Goal: Task Accomplishment & Management: Complete application form

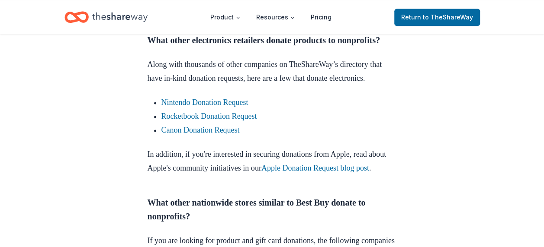
scroll to position [735, 0]
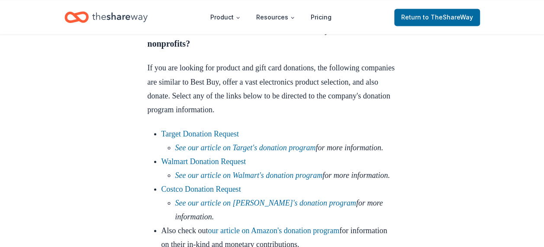
click at [106, 18] on icon "Home" at bounding box center [119, 17] width 55 height 18
click at [69, 14] on icon "Home" at bounding box center [76, 17] width 24 height 20
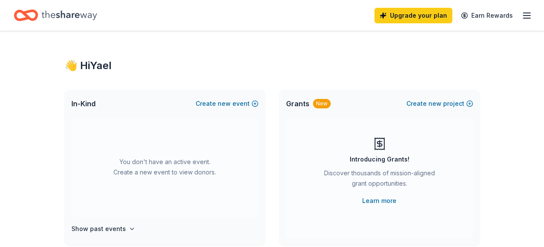
click at [69, 14] on icon "Home" at bounding box center [69, 15] width 55 height 10
click at [230, 102] on span "new" at bounding box center [224, 104] width 13 height 10
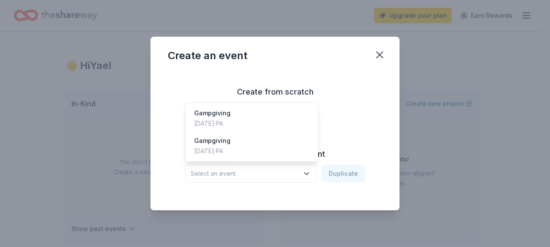
click at [306, 176] on icon "button" at bounding box center [306, 174] width 9 height 9
click at [281, 128] on div "Gampgiving Apr 27, 2025 · PA" at bounding box center [251, 119] width 129 height 28
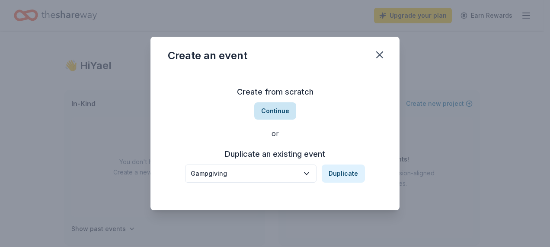
click at [283, 111] on button "Continue" at bounding box center [275, 110] width 42 height 17
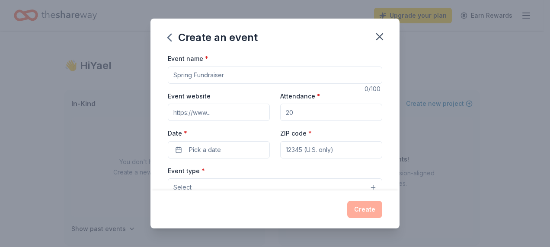
click at [208, 70] on input "Event name *" at bounding box center [275, 75] width 215 height 17
type input "Gampsgiving"
click at [329, 116] on input "Attendance *" at bounding box center [331, 112] width 102 height 17
type input "250"
type input "19145"
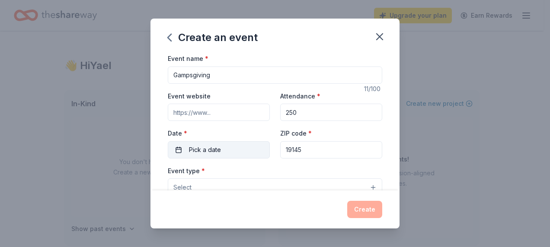
click at [201, 143] on button "Pick a date" at bounding box center [219, 149] width 102 height 17
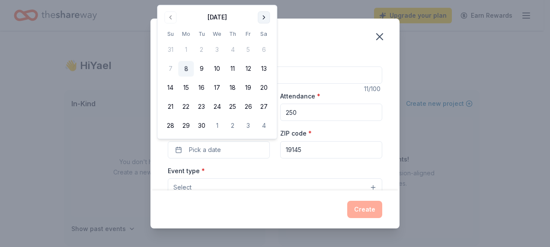
click at [261, 18] on button "Go to next month" at bounding box center [264, 17] width 12 height 12
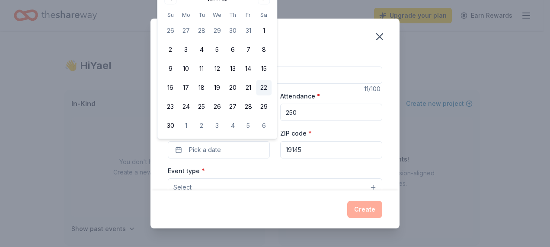
click at [261, 87] on button "22" at bounding box center [264, 88] width 16 height 16
click at [246, 168] on div "Event type * Select" at bounding box center [275, 182] width 215 height 32
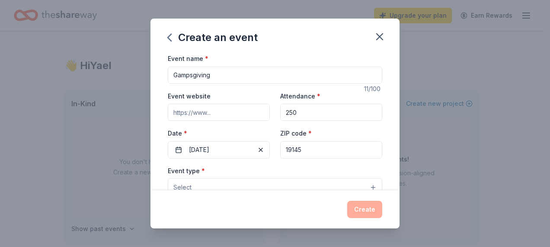
scroll to position [43, 0]
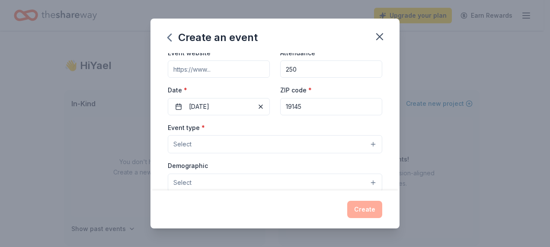
click at [367, 144] on button "Select" at bounding box center [275, 144] width 215 height 18
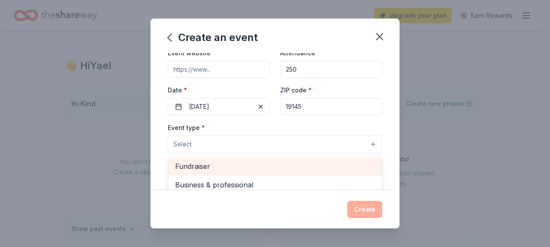
click at [282, 166] on span "Fundraiser" at bounding box center [275, 166] width 200 height 11
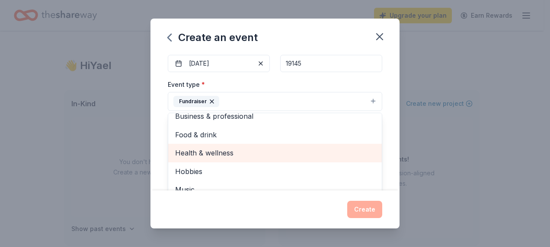
scroll to position [10, 0]
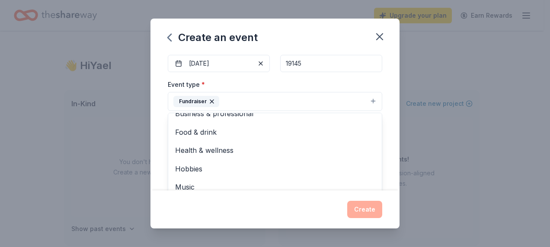
click at [307, 100] on button "Fundraiser" at bounding box center [275, 101] width 215 height 19
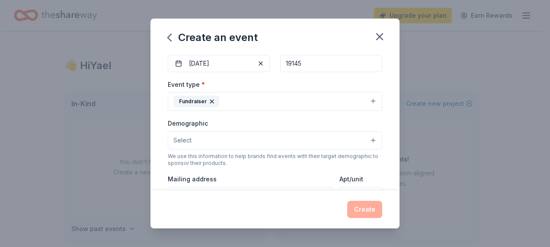
click at [307, 100] on button "Fundraiser" at bounding box center [275, 101] width 215 height 19
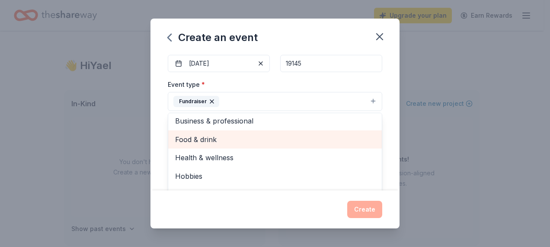
scroll to position [0, 0]
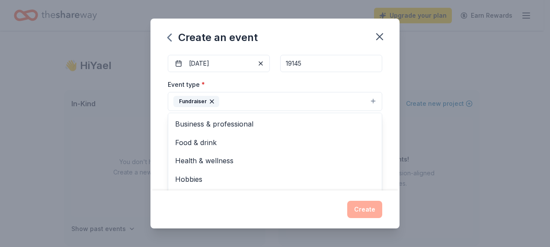
click at [287, 96] on button "Fundraiser" at bounding box center [275, 101] width 215 height 19
click at [310, 139] on button "Select" at bounding box center [275, 140] width 215 height 18
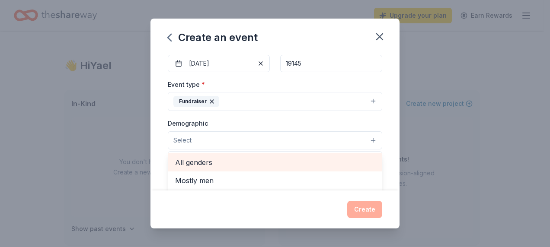
click at [301, 164] on span "All genders" at bounding box center [275, 162] width 200 height 11
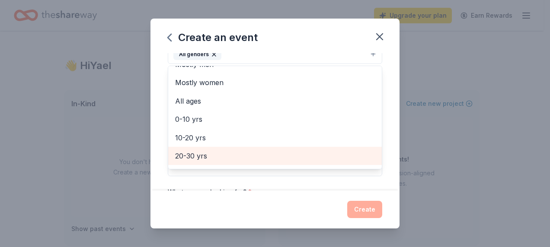
scroll to position [43, 0]
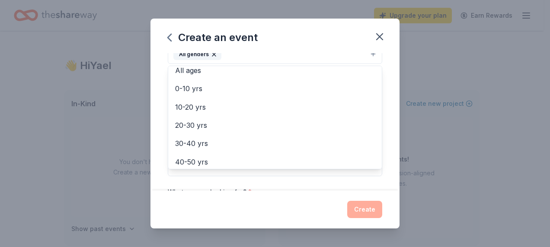
click at [308, 178] on div "Event name * Gampsgiving 11 /100 Event website Attendance * 250 Date * 11/22/20…" at bounding box center [275, 80] width 215 height 401
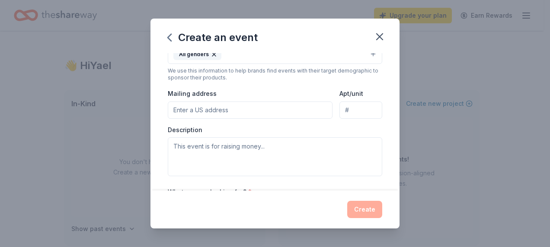
scroll to position [163, 0]
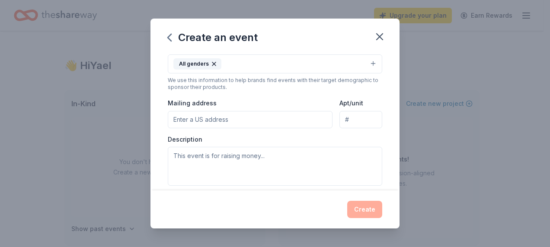
click at [273, 125] on input "Mailing address" at bounding box center [250, 119] width 165 height 17
drag, startPoint x: 216, startPoint y: 118, endPoint x: 332, endPoint y: 119, distance: 115.9
click at [332, 119] on div "Mailing address 1218 S 5TH ST. * PHILADELPHIA, PA 19147 Apt/unit" at bounding box center [275, 113] width 215 height 31
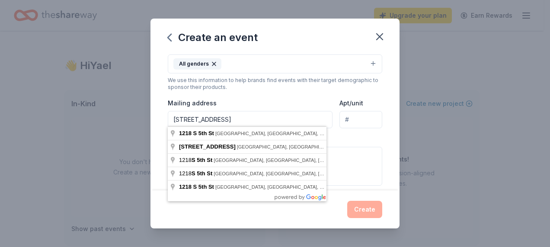
type input "1218 S 5TH ST."
click at [279, 100] on div "Mailing address 1218 S 5TH ST." at bounding box center [250, 113] width 165 height 31
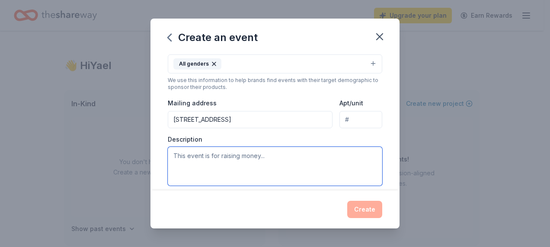
click at [263, 155] on textarea at bounding box center [275, 166] width 215 height 39
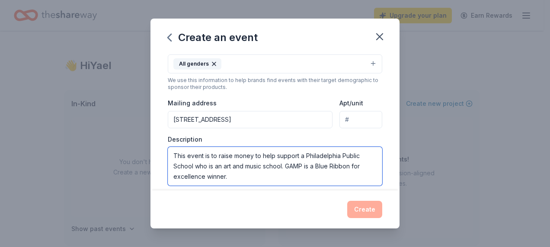
click at [245, 175] on textarea "This event is to raise money to help support a Philadelphia Public School who i…" at bounding box center [275, 166] width 215 height 39
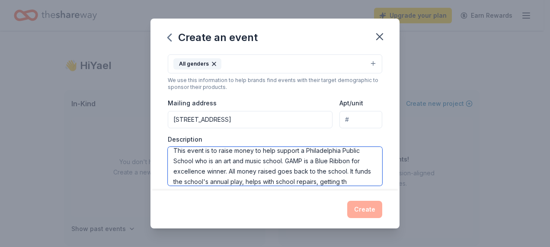
scroll to position [16, 0]
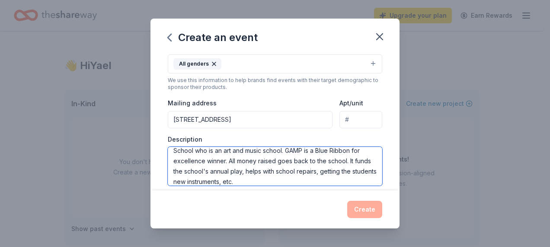
type textarea "This event is to raise money to help support a Philadelphia Public School who i…"
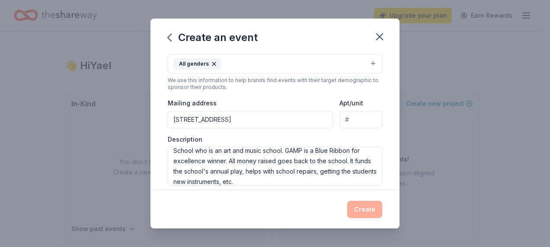
click at [359, 210] on div "Create" at bounding box center [275, 209] width 215 height 17
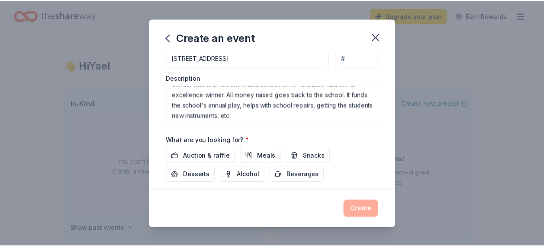
scroll to position [275, 0]
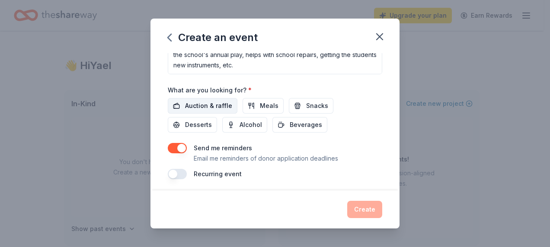
click at [186, 104] on span "Auction & raffle" at bounding box center [208, 106] width 47 height 10
click at [359, 208] on button "Create" at bounding box center [364, 209] width 35 height 17
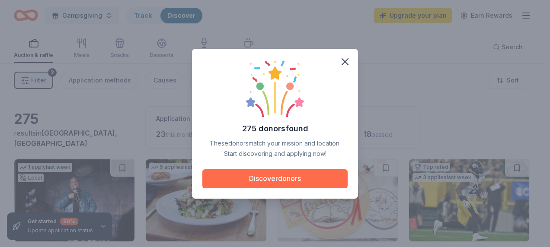
click at [274, 181] on button "Discover donors" at bounding box center [274, 179] width 145 height 19
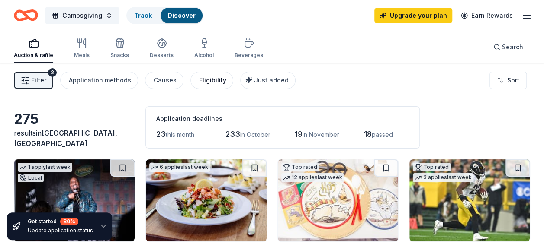
click at [207, 82] on div "Eligibility" at bounding box center [212, 80] width 27 height 10
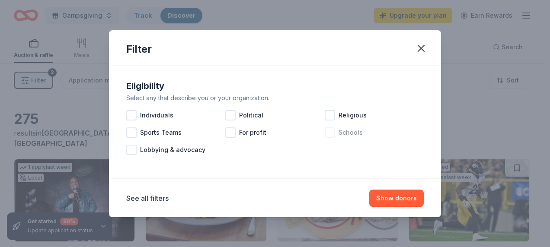
click at [329, 131] on div at bounding box center [330, 133] width 10 height 10
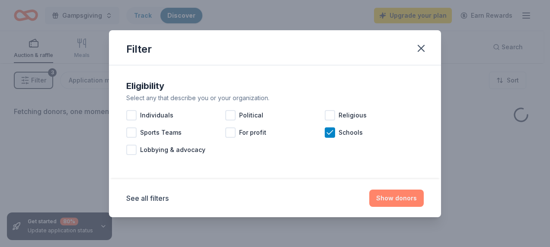
click at [393, 199] on button "Show donors" at bounding box center [396, 198] width 54 height 17
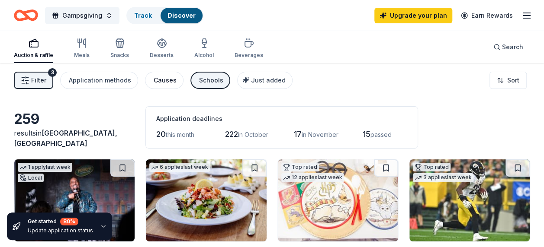
click at [157, 77] on div "Causes" at bounding box center [165, 80] width 23 height 10
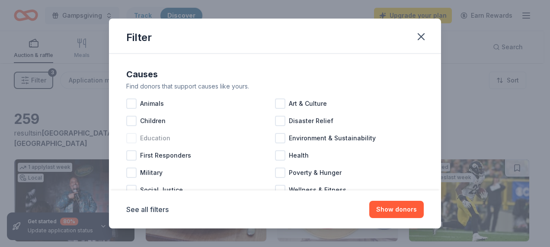
click at [133, 137] on div at bounding box center [131, 138] width 10 height 10
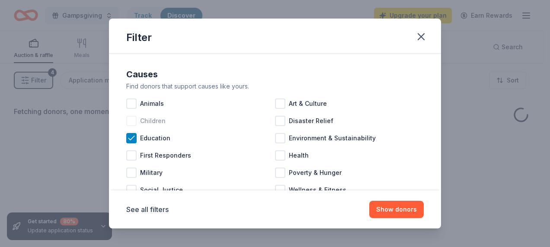
click at [127, 123] on div at bounding box center [131, 121] width 10 height 10
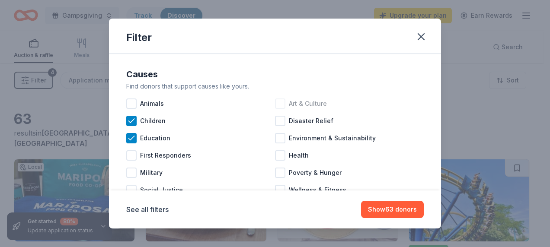
click at [275, 102] on div at bounding box center [280, 104] width 10 height 10
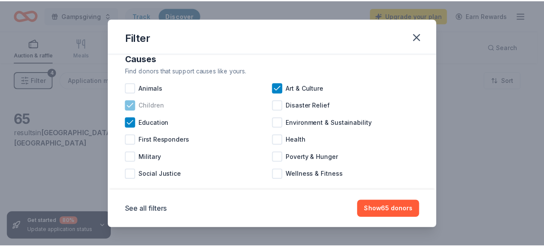
scroll to position [29, 0]
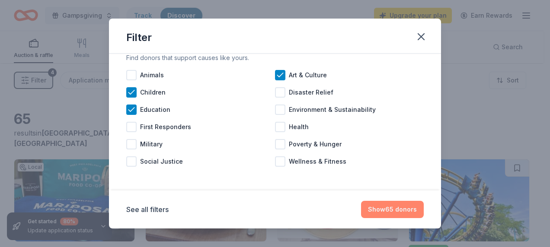
click at [387, 214] on button "Show 65 donors" at bounding box center [392, 209] width 63 height 17
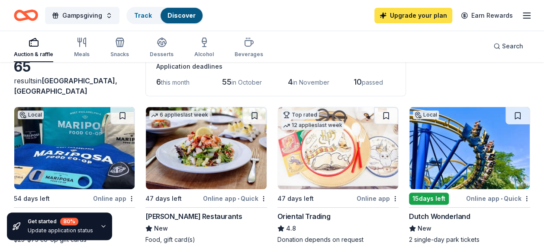
scroll to position [0, 0]
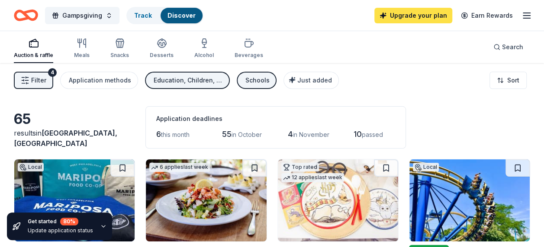
click at [421, 18] on link "Upgrade your plan" at bounding box center [413, 16] width 78 height 16
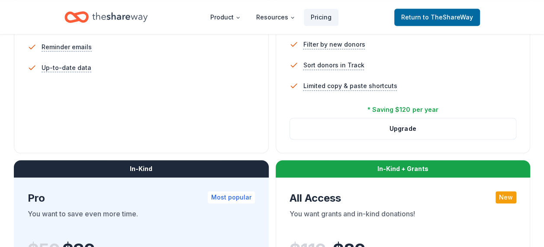
scroll to position [346, 0]
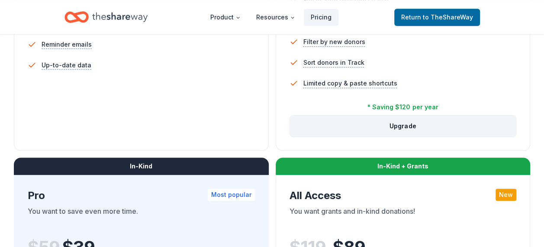
click at [390, 128] on button "Upgrade" at bounding box center [403, 126] width 226 height 21
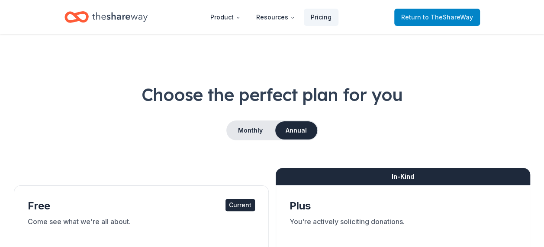
click at [416, 24] on link "Return to TheShareWay" at bounding box center [437, 17] width 86 height 17
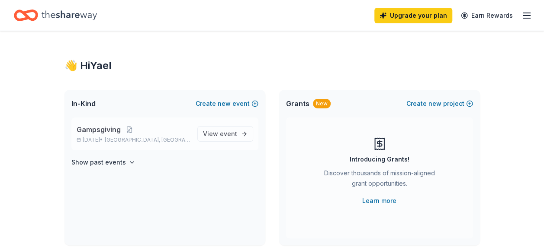
click at [184, 140] on p "Nov 22, 2025 • Philadelphia, PA" at bounding box center [134, 140] width 114 height 7
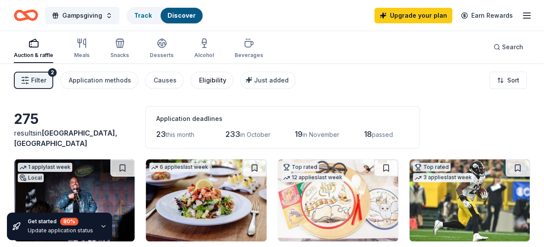
click at [199, 81] on div "Eligibility" at bounding box center [212, 80] width 27 height 10
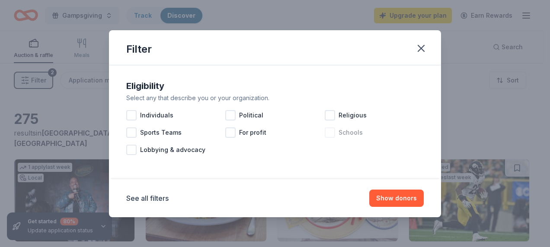
click at [333, 133] on div at bounding box center [330, 133] width 10 height 10
click at [400, 199] on button "Show 259 donors" at bounding box center [390, 198] width 67 height 17
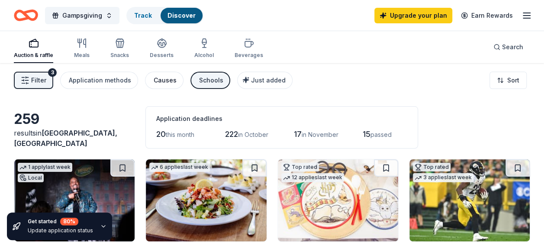
click at [147, 77] on button "Causes" at bounding box center [164, 80] width 38 height 17
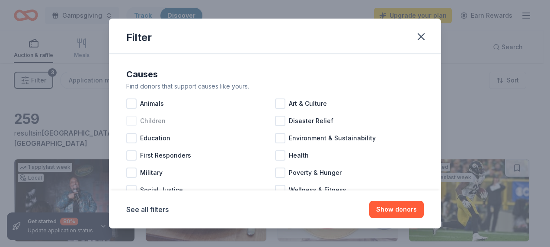
click at [136, 120] on div at bounding box center [131, 121] width 10 height 10
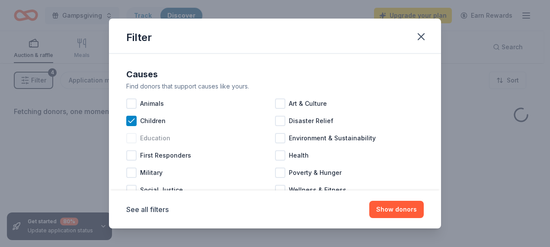
click at [130, 140] on div at bounding box center [131, 138] width 10 height 10
click at [277, 106] on div at bounding box center [280, 104] width 10 height 10
click at [400, 211] on button "Show donors" at bounding box center [396, 209] width 54 height 17
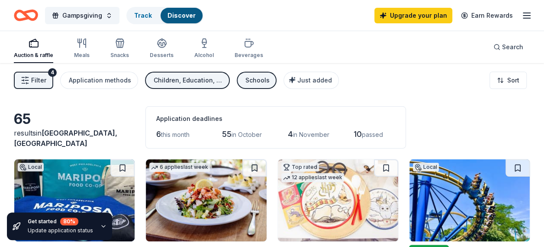
click at [38, 85] on span "Filter" at bounding box center [38, 80] width 15 height 10
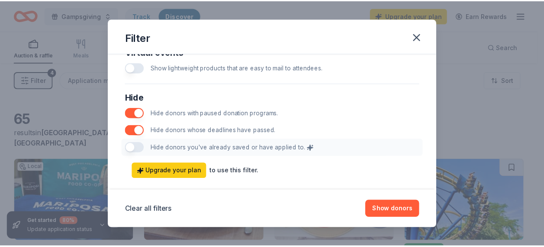
scroll to position [490, 0]
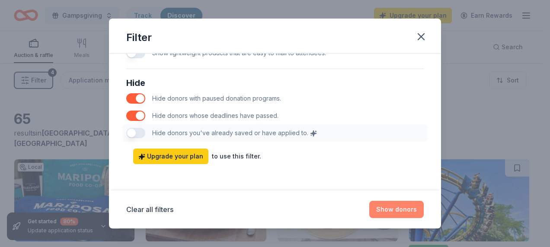
click at [397, 208] on button "Show donors" at bounding box center [396, 209] width 54 height 17
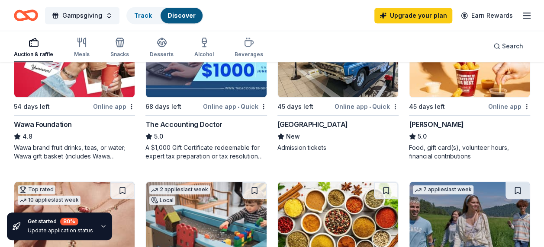
scroll to position [259, 0]
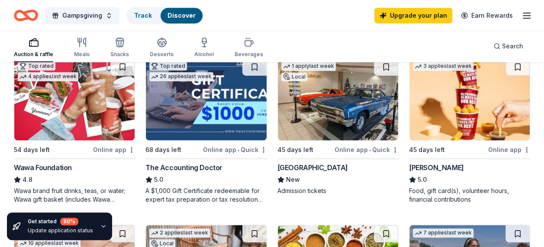
click at [72, 122] on img at bounding box center [74, 99] width 120 height 82
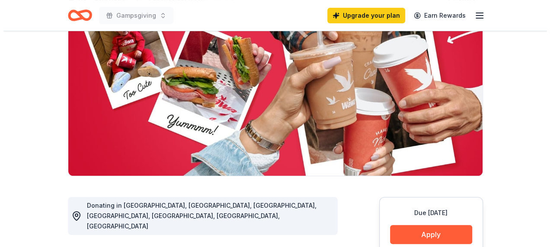
scroll to position [130, 0]
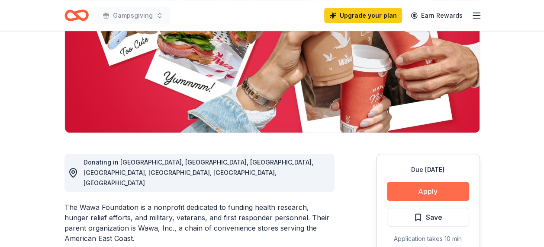
click at [433, 191] on button "Apply" at bounding box center [428, 191] width 82 height 19
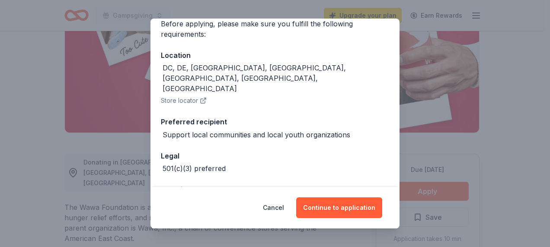
scroll to position [85, 0]
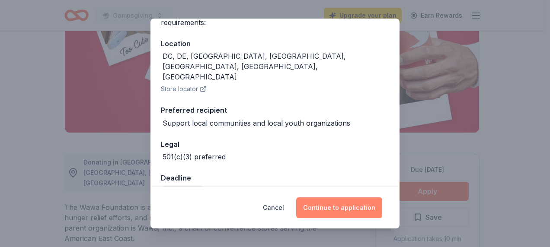
click at [346, 208] on button "Continue to application" at bounding box center [339, 208] width 86 height 21
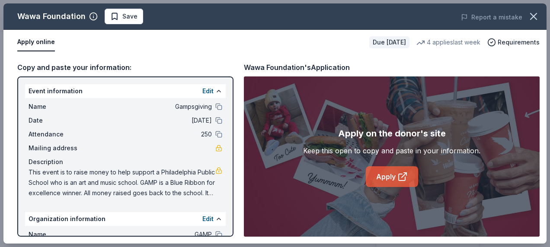
click at [384, 177] on link "Apply" at bounding box center [392, 177] width 52 height 21
